Goal: Navigation & Orientation: Find specific page/section

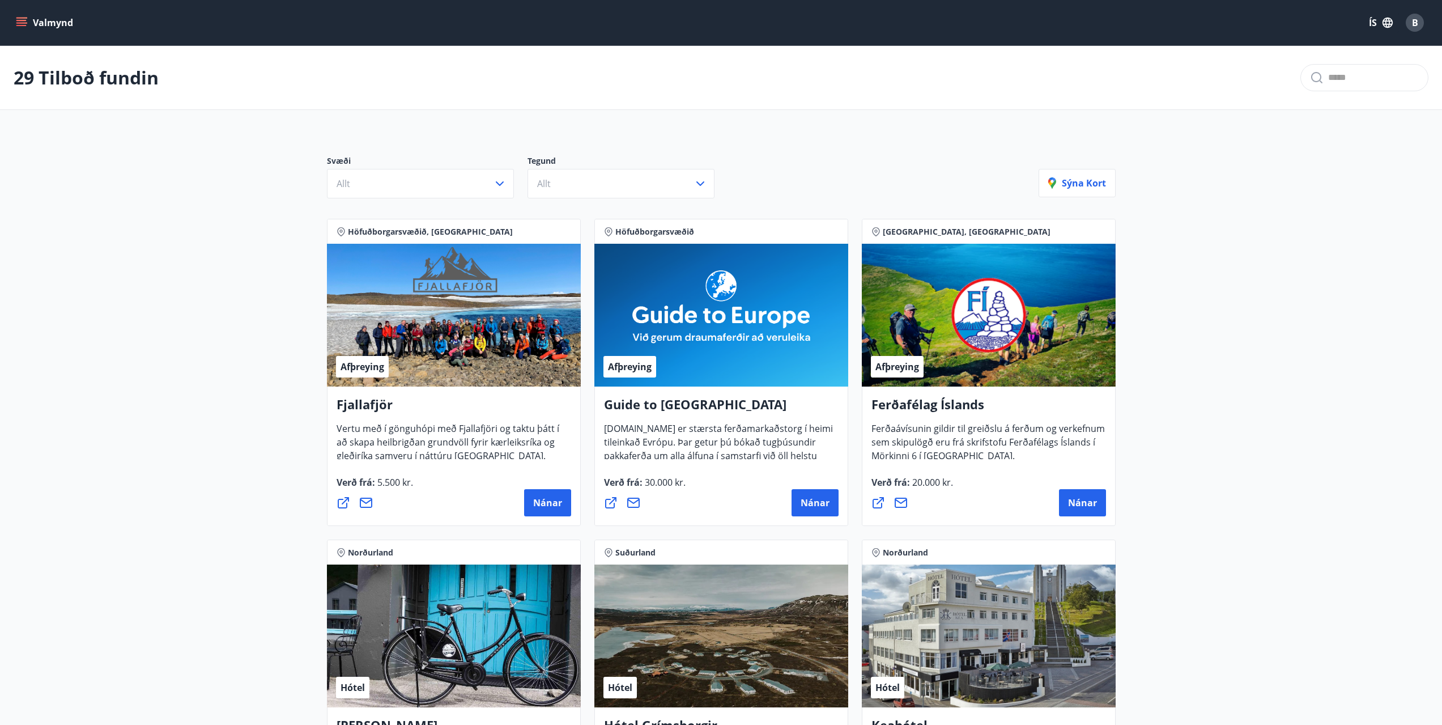
click at [23, 19] on icon "menu" at bounding box center [21, 22] width 11 height 11
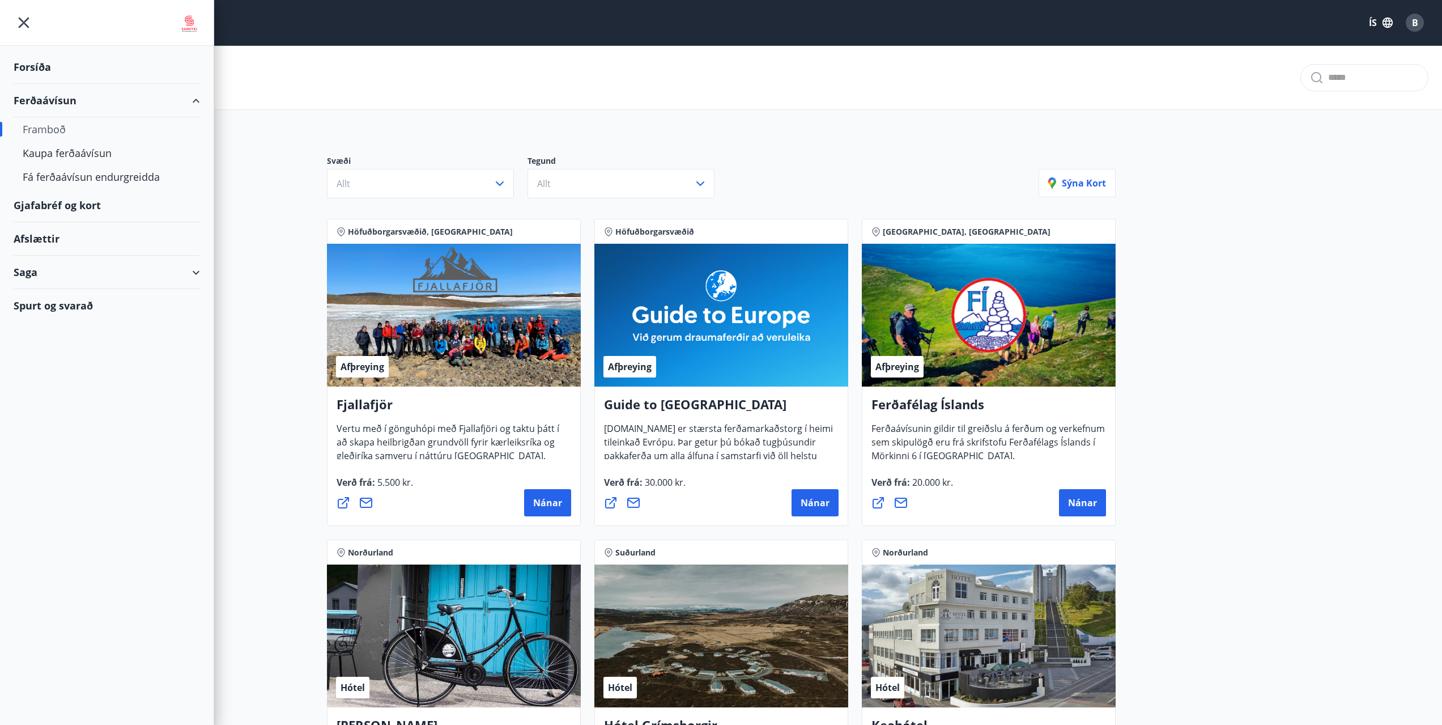
click at [85, 207] on div "Gjafabréf og kort" at bounding box center [107, 205] width 186 height 33
drag, startPoint x: 437, startPoint y: 102, endPoint x: 368, endPoint y: 79, distance: 72.9
click at [436, 102] on div "29 Tilboð fundin" at bounding box center [721, 78] width 1442 height 64
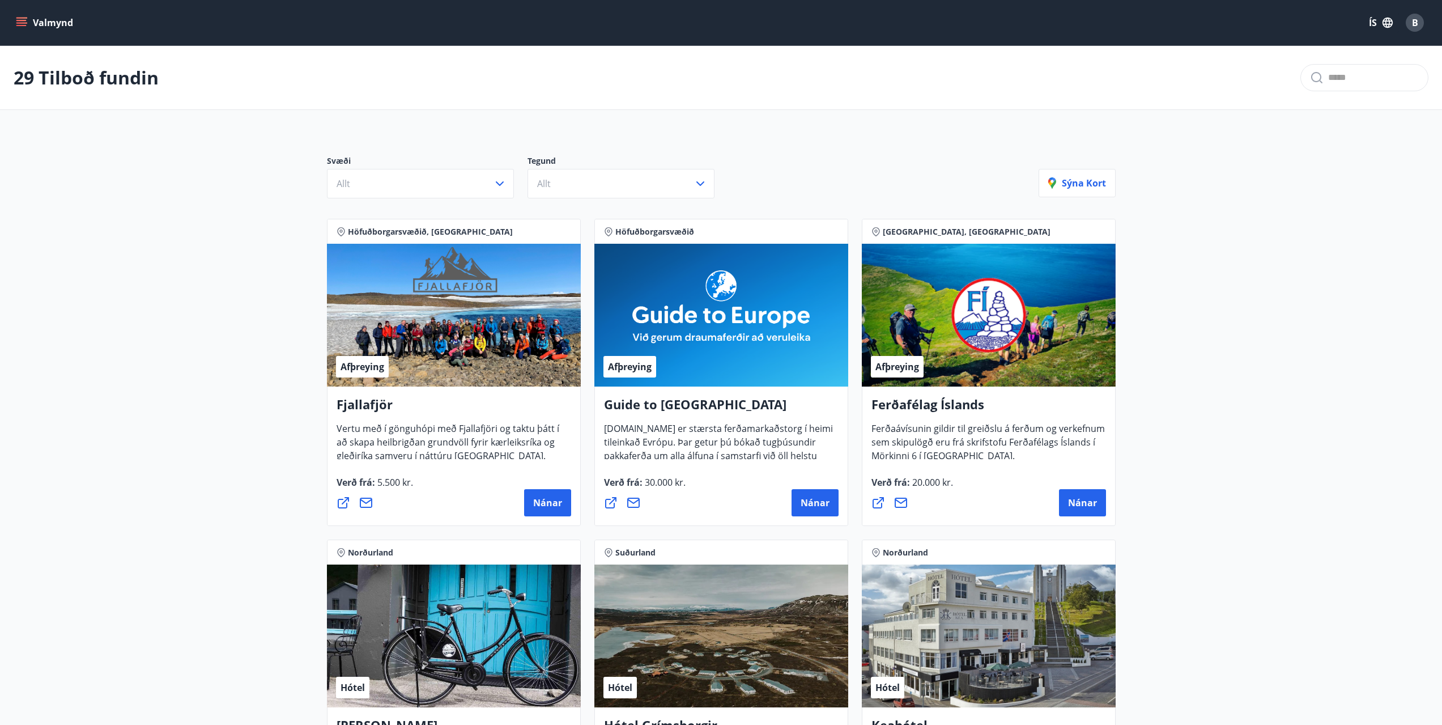
click at [29, 21] on button "Valmynd" at bounding box center [46, 22] width 64 height 20
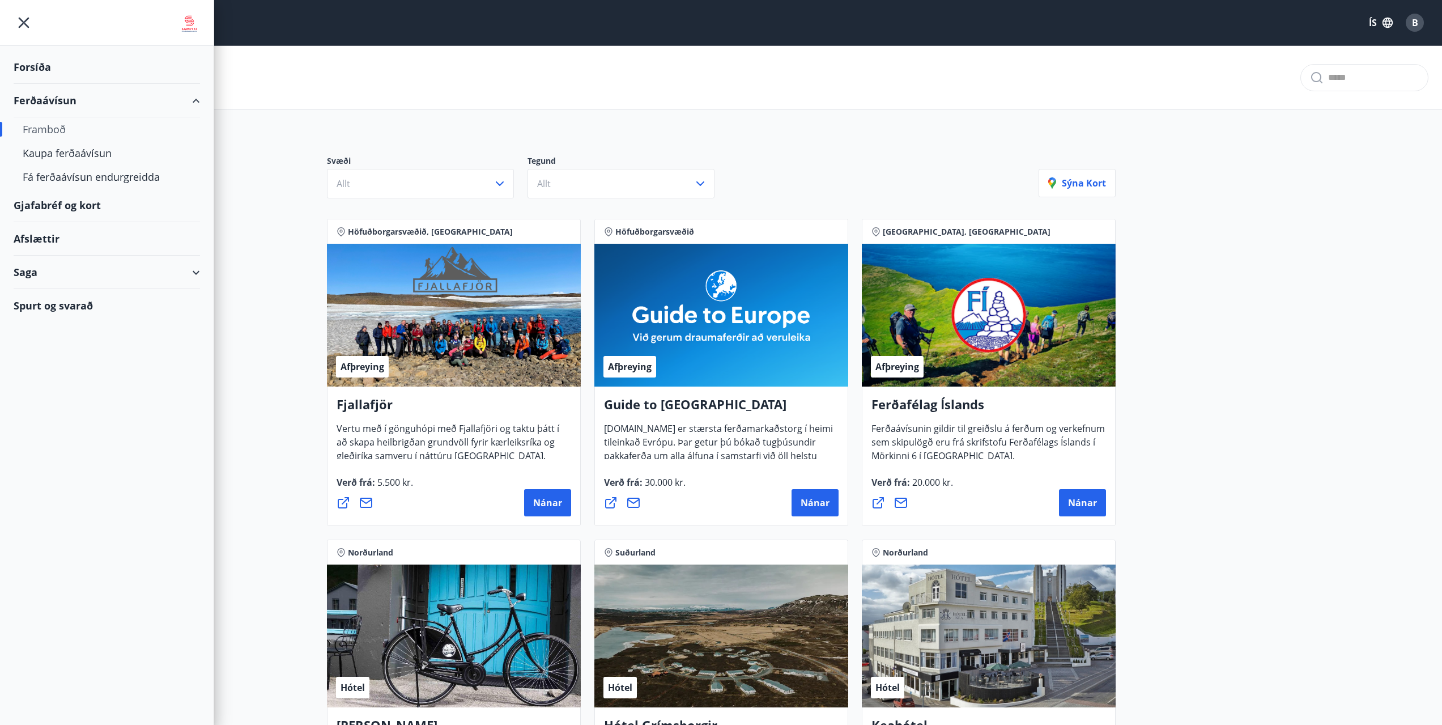
click at [79, 205] on div "Gjafabréf og kort" at bounding box center [107, 205] width 186 height 33
click at [303, 45] on div "Valmynd ÍS B" at bounding box center [721, 22] width 1442 height 45
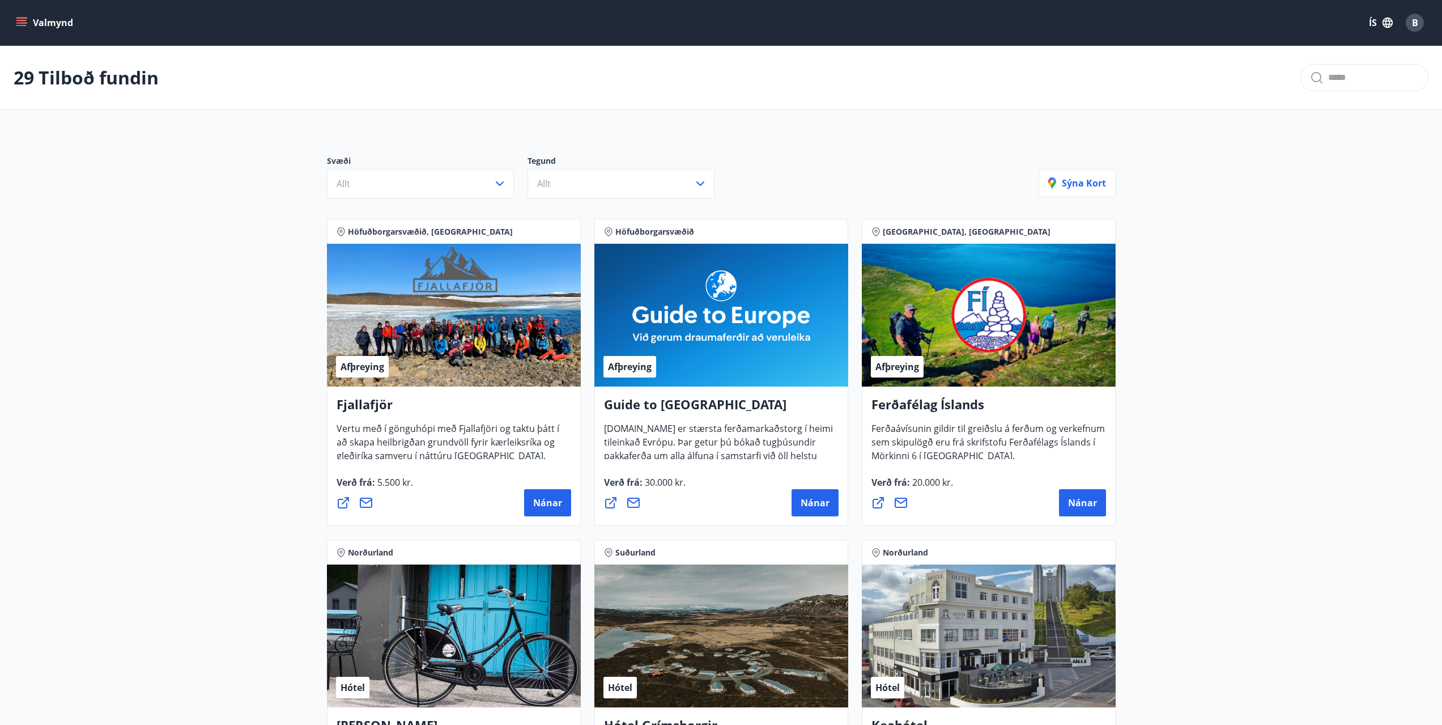
click at [1410, 19] on div "B" at bounding box center [1414, 23] width 18 height 18
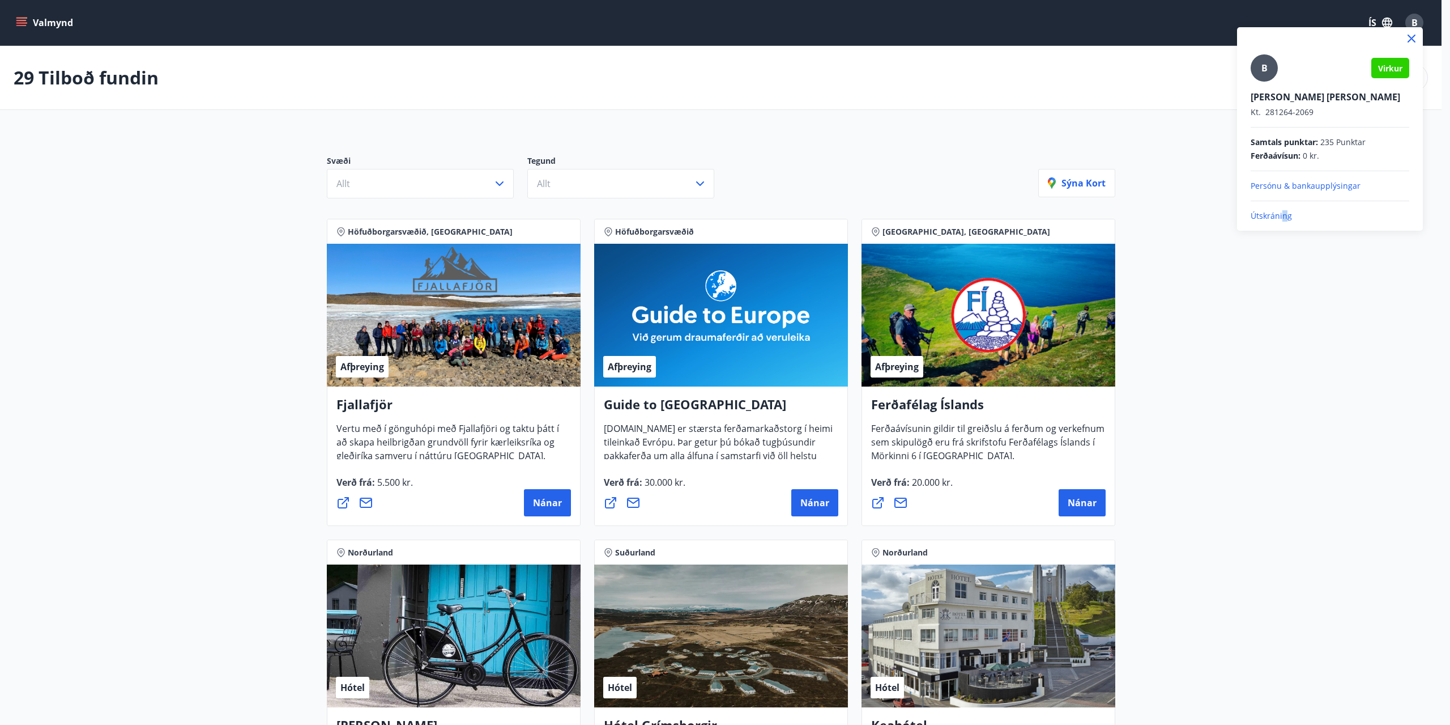
click at [1284, 217] on p "Útskráning" at bounding box center [1330, 215] width 159 height 11
